Goal: Task Accomplishment & Management: Manage account settings

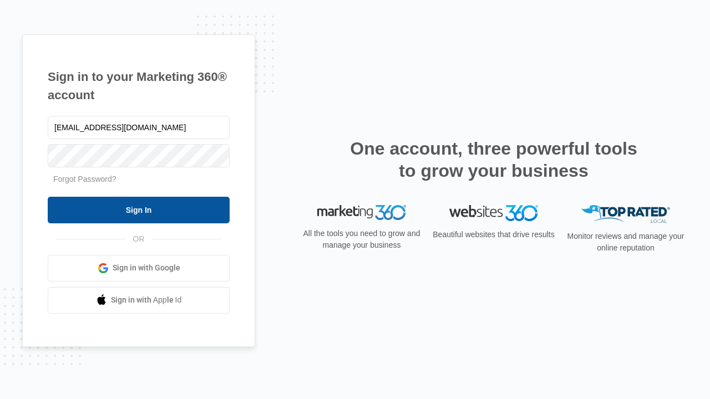
click at [139, 210] on input "Sign In" at bounding box center [139, 210] width 182 height 27
